Goal: Transaction & Acquisition: Purchase product/service

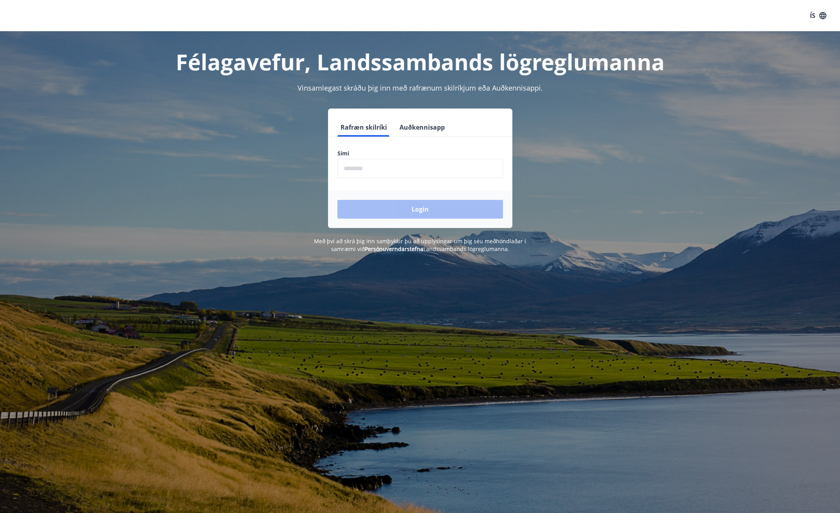
click at [465, 175] on input "phone" at bounding box center [421, 168] width 166 height 19
type input "********"
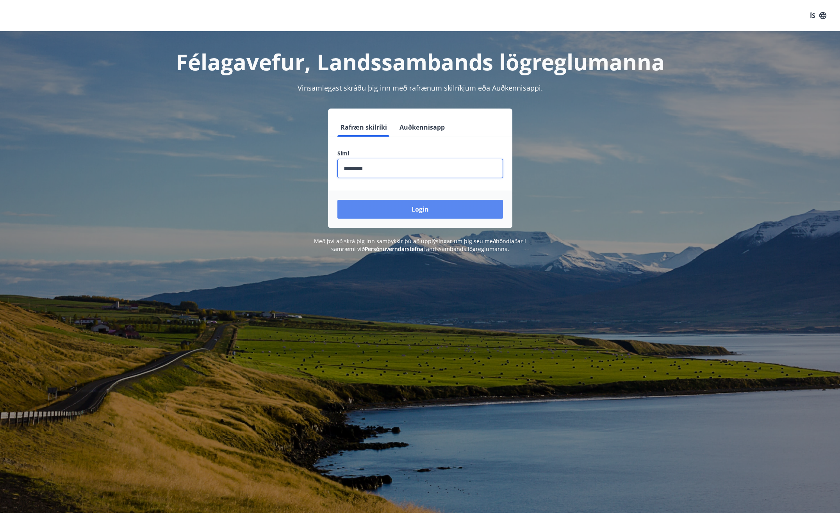
click at [409, 205] on button "Login" at bounding box center [421, 209] width 166 height 19
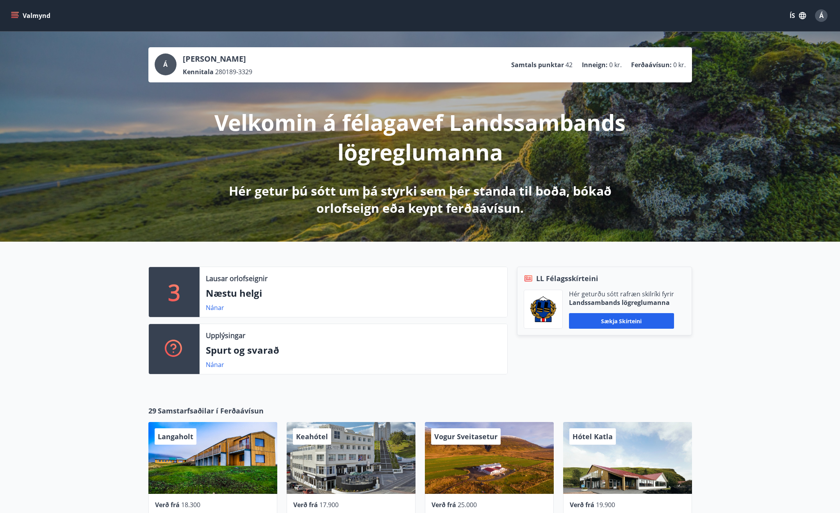
click at [20, 14] on button "Valmynd" at bounding box center [31, 16] width 44 height 14
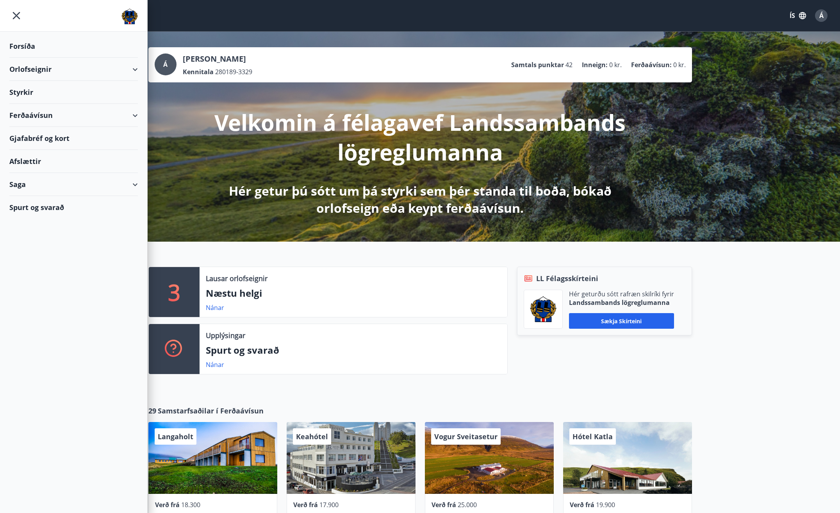
click at [132, 113] on div "Ferðaávísun" at bounding box center [73, 115] width 129 height 23
click at [66, 156] on div "Kaupa ferðaávísun" at bounding box center [74, 151] width 116 height 16
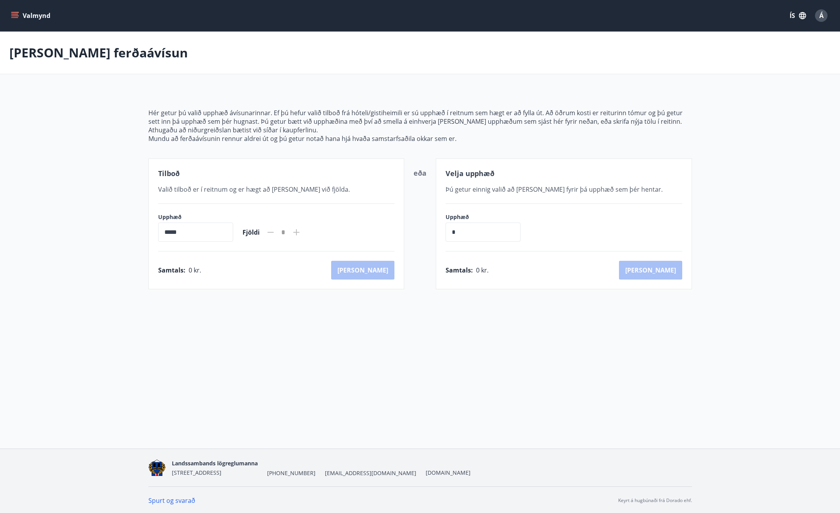
click at [18, 19] on icon "menu" at bounding box center [15, 16] width 8 height 8
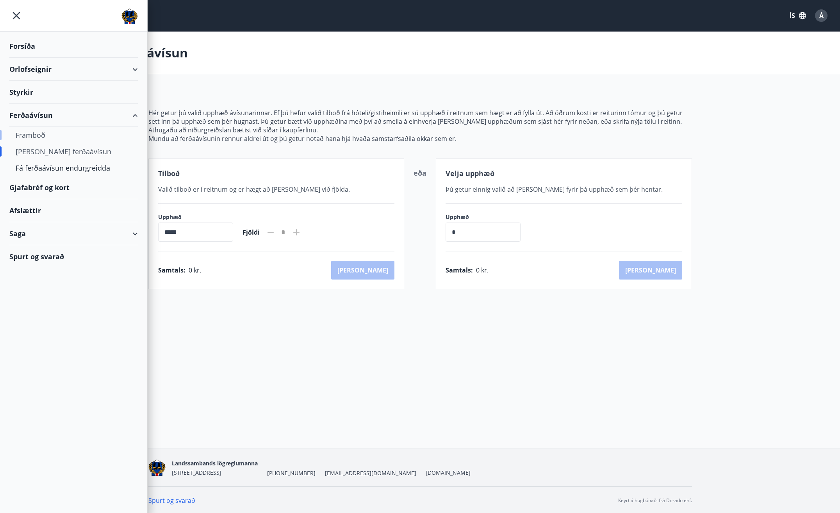
click at [37, 136] on div "Framboð" at bounding box center [74, 135] width 116 height 16
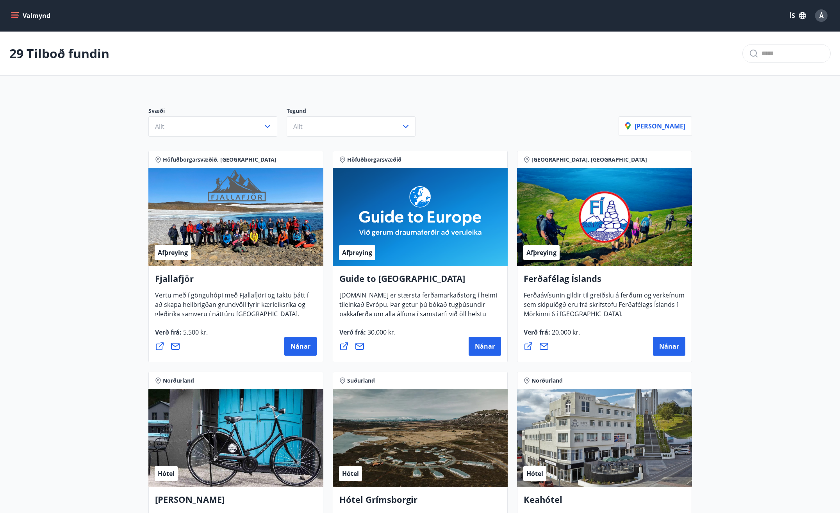
click at [23, 11] on button "Valmynd" at bounding box center [31, 16] width 44 height 14
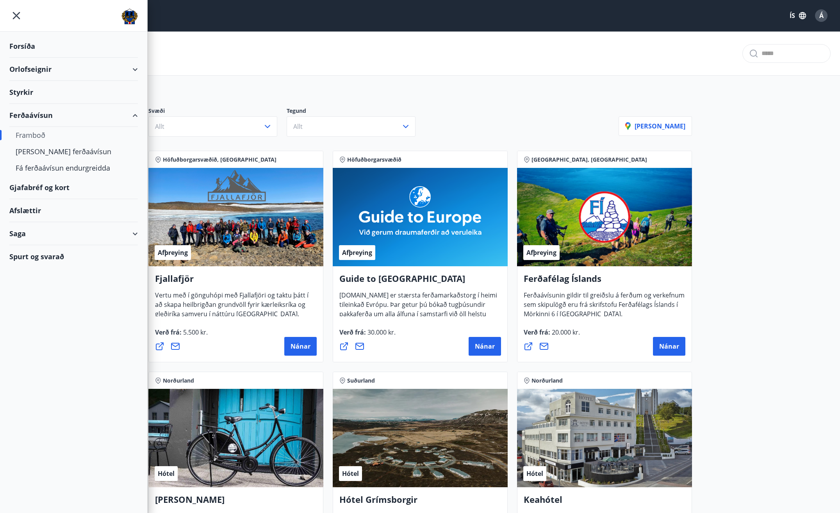
click at [50, 189] on div "Gjafabréf og kort" at bounding box center [73, 187] width 129 height 23
